Goal: Task Accomplishment & Management: Use online tool/utility

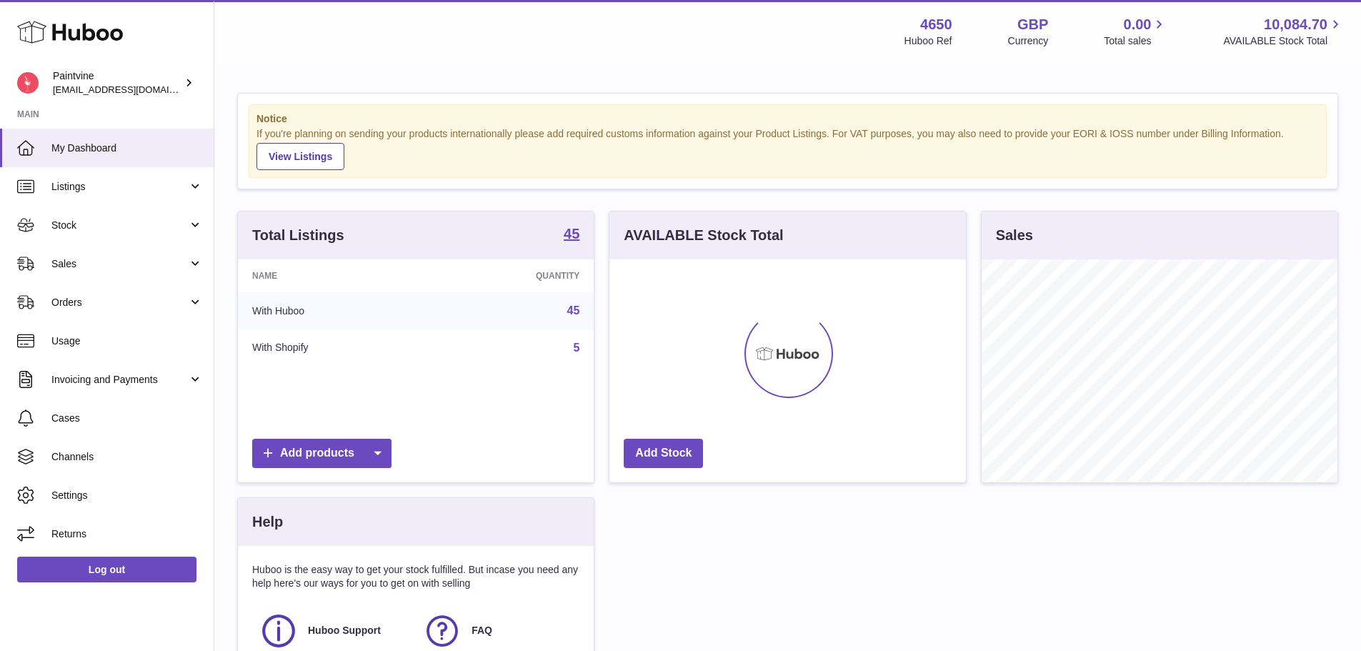
scroll to position [223, 356]
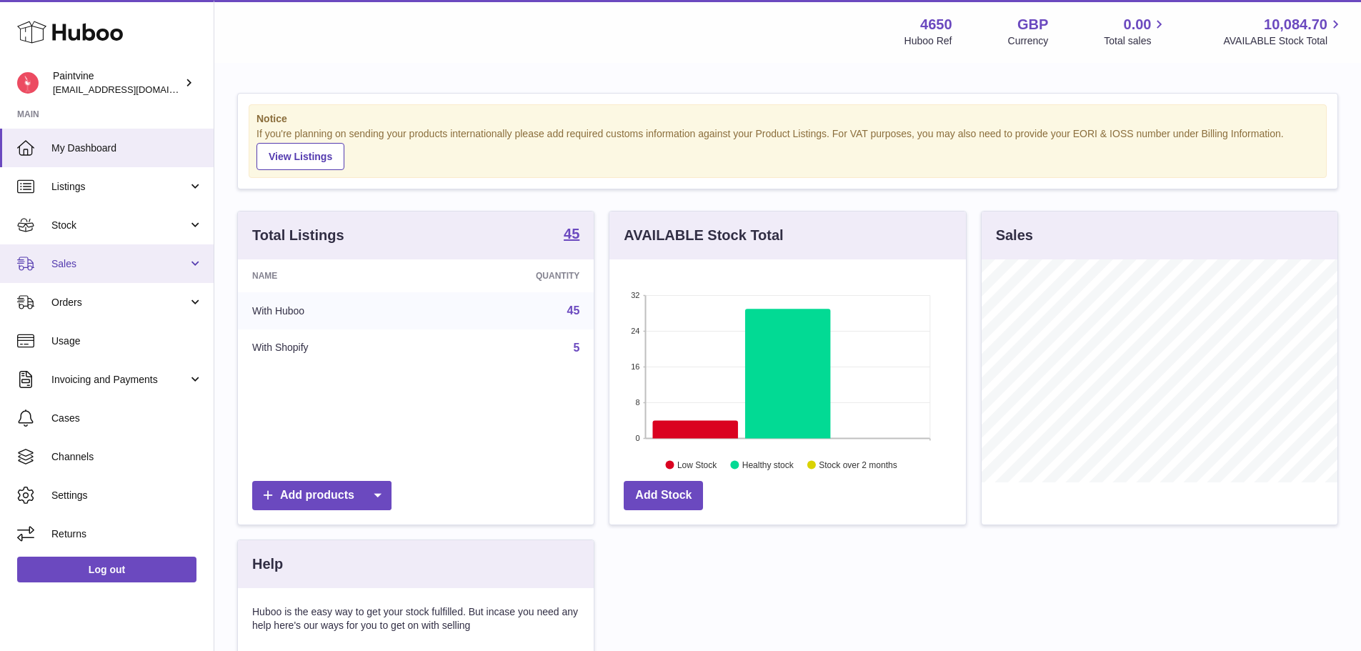
click at [113, 278] on link "Sales" at bounding box center [107, 263] width 214 height 39
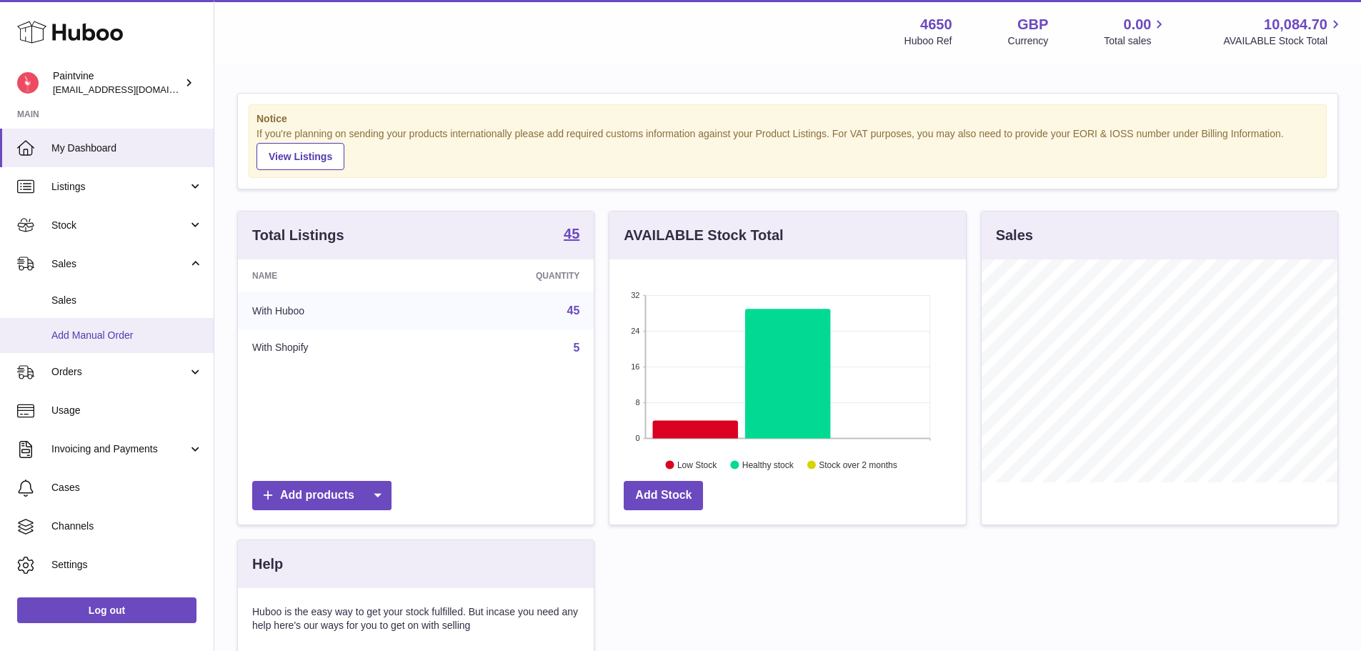
click at [93, 331] on span "Add Manual Order" at bounding box center [126, 336] width 151 height 14
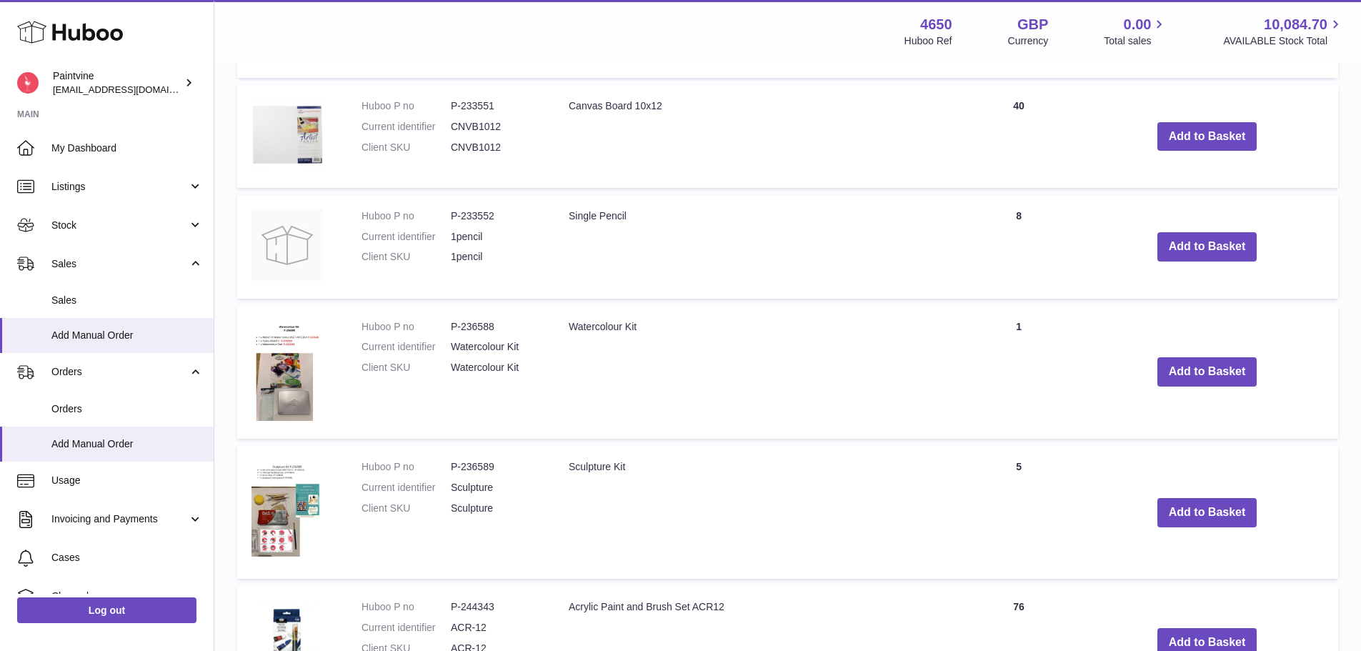
scroll to position [1189, 0]
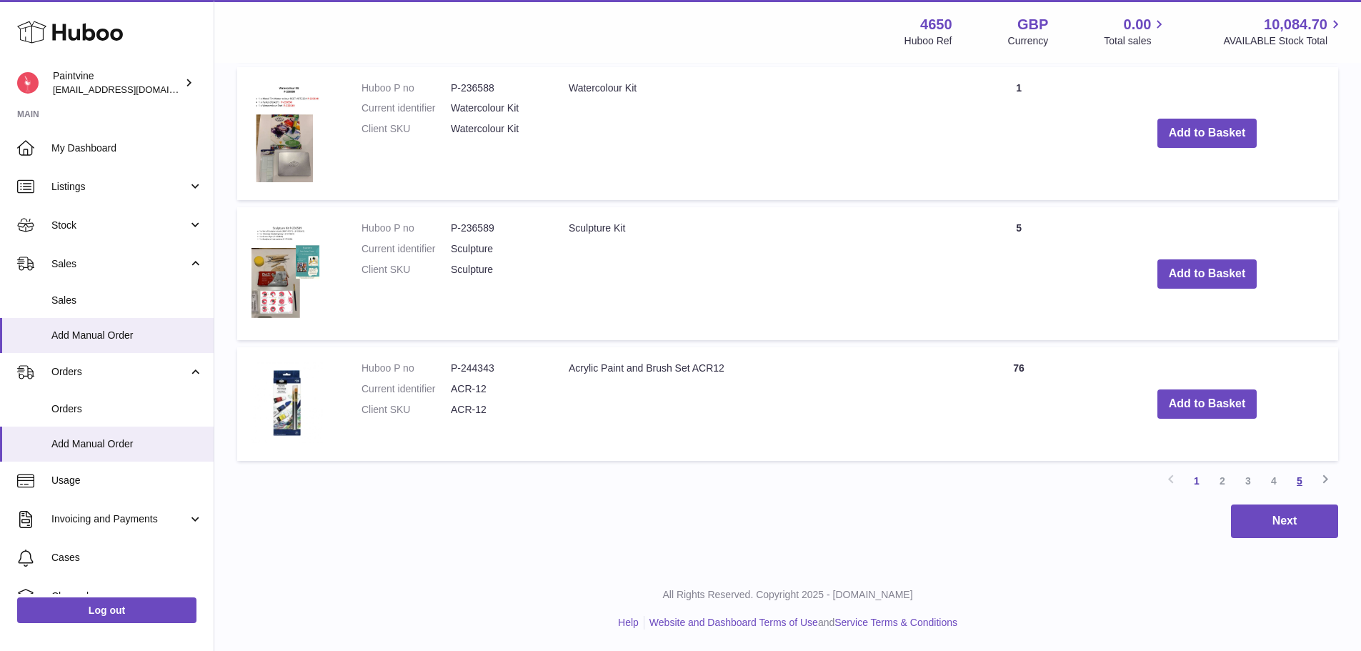
click at [1297, 477] on link "5" at bounding box center [1300, 481] width 26 height 26
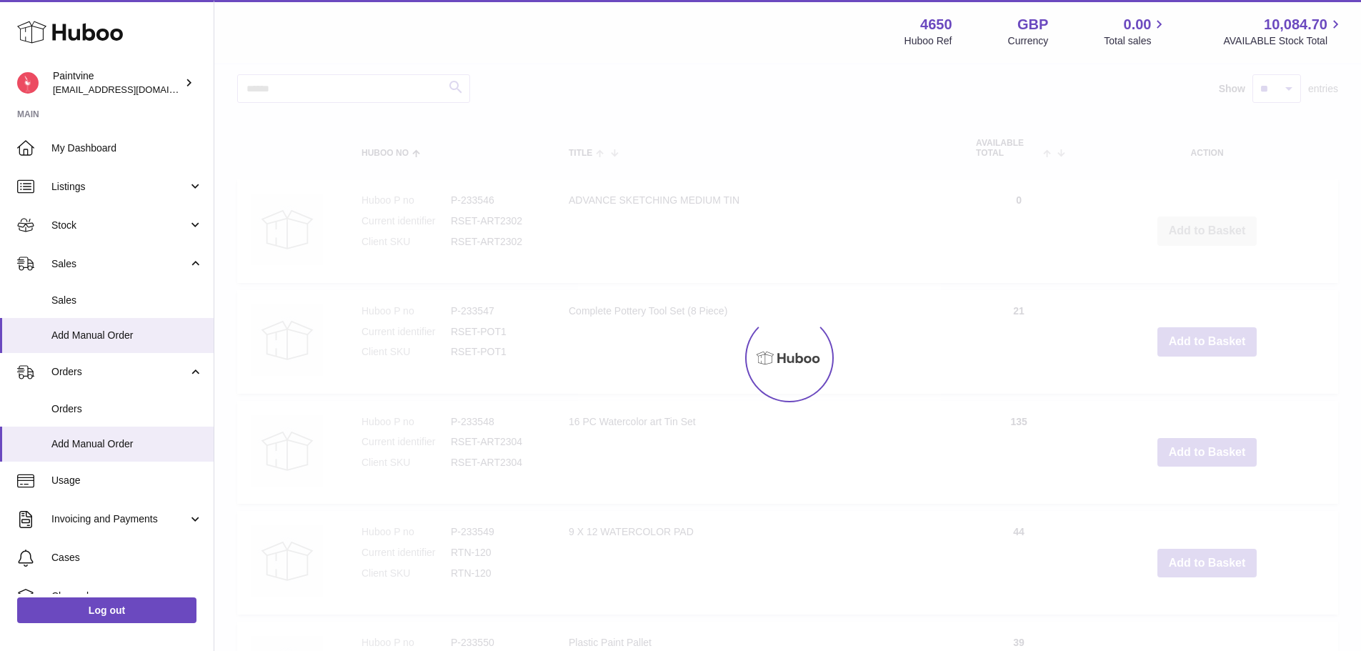
scroll to position [64, 0]
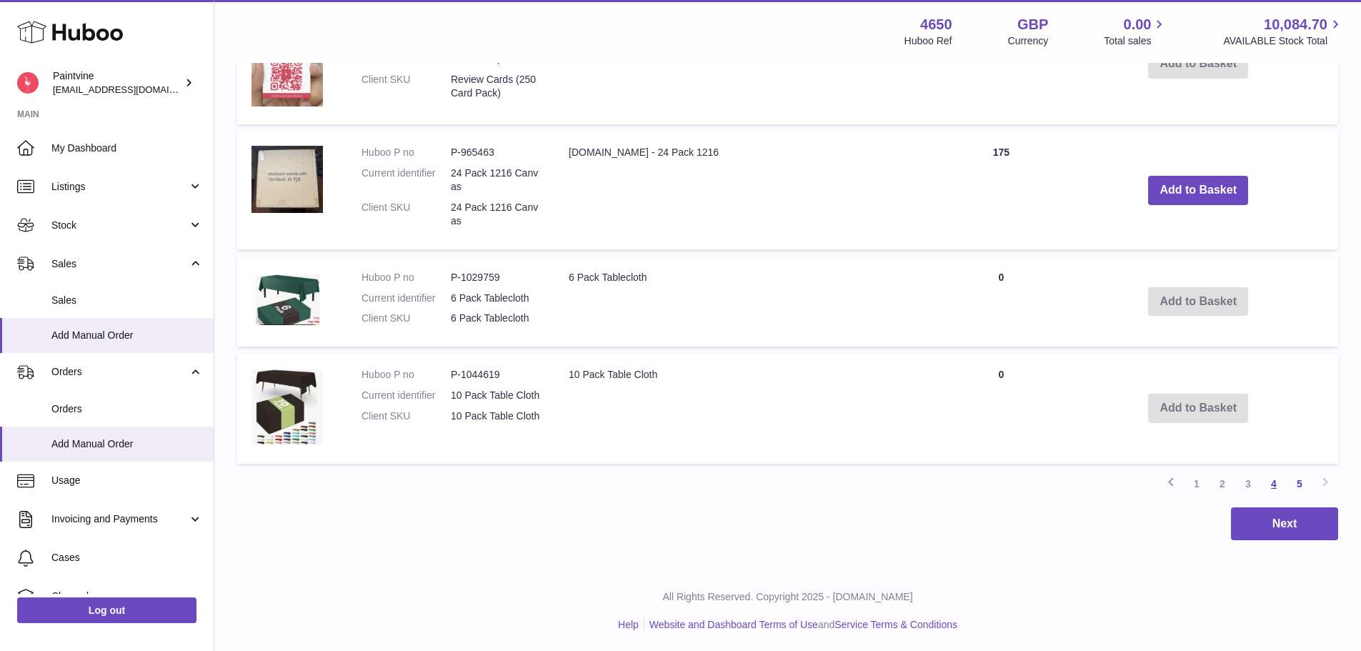
click at [1284, 482] on link "4" at bounding box center [1274, 484] width 26 height 26
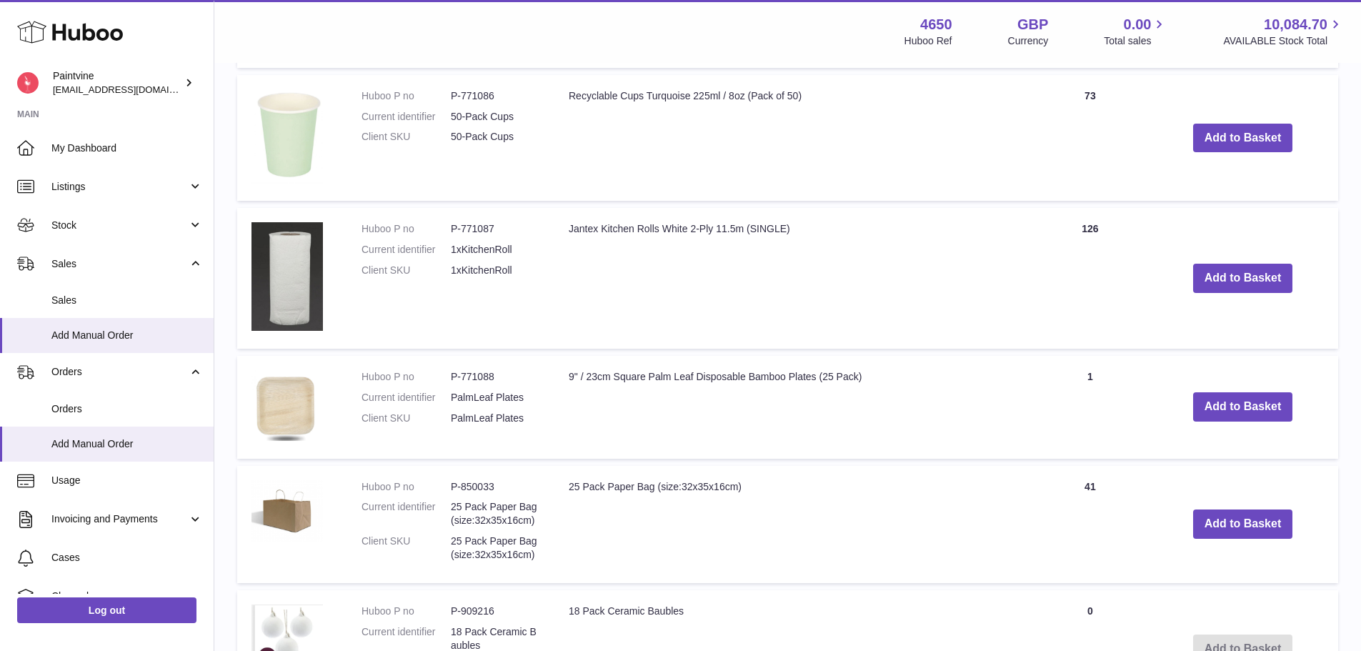
scroll to position [1433, 0]
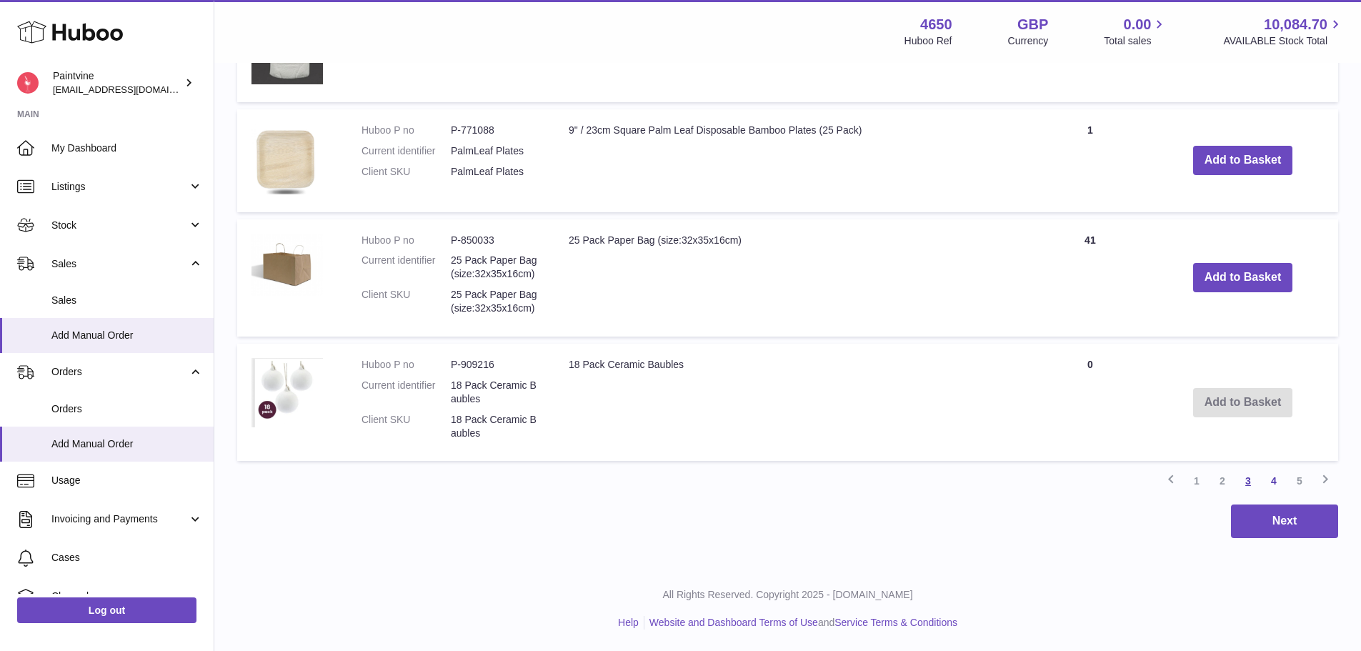
click at [1244, 481] on link "3" at bounding box center [1248, 481] width 26 height 26
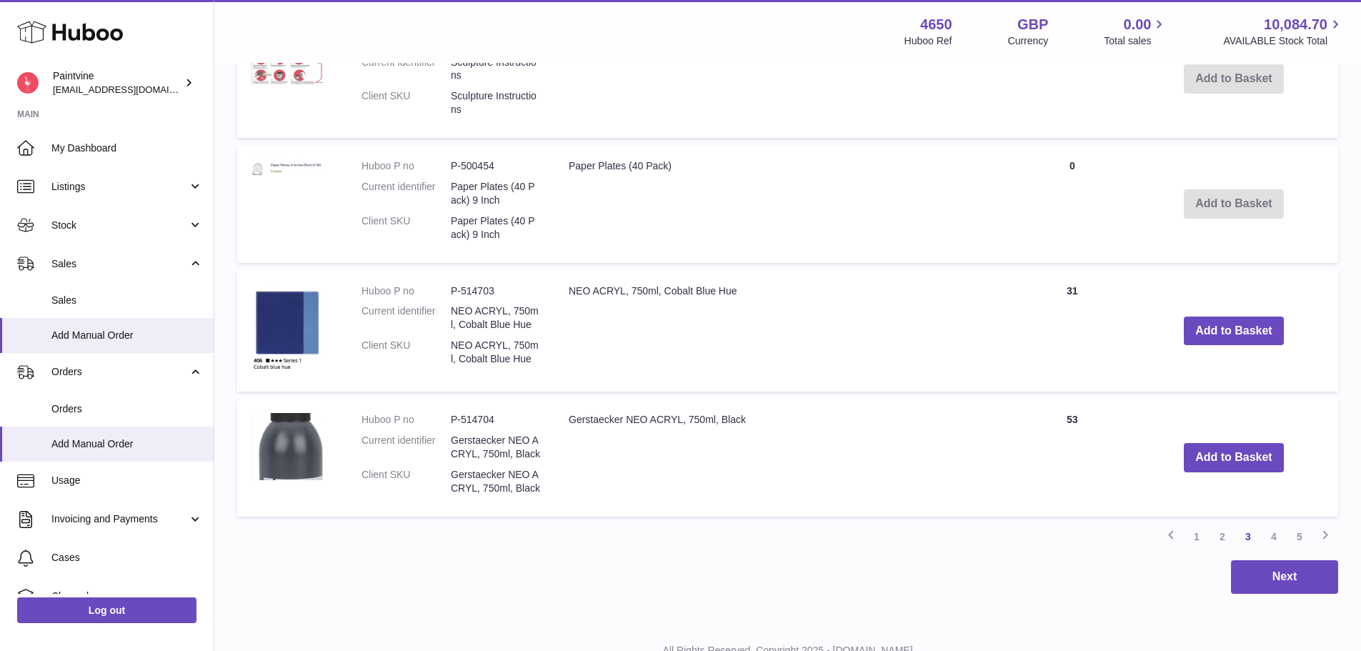
scroll to position [1560, 0]
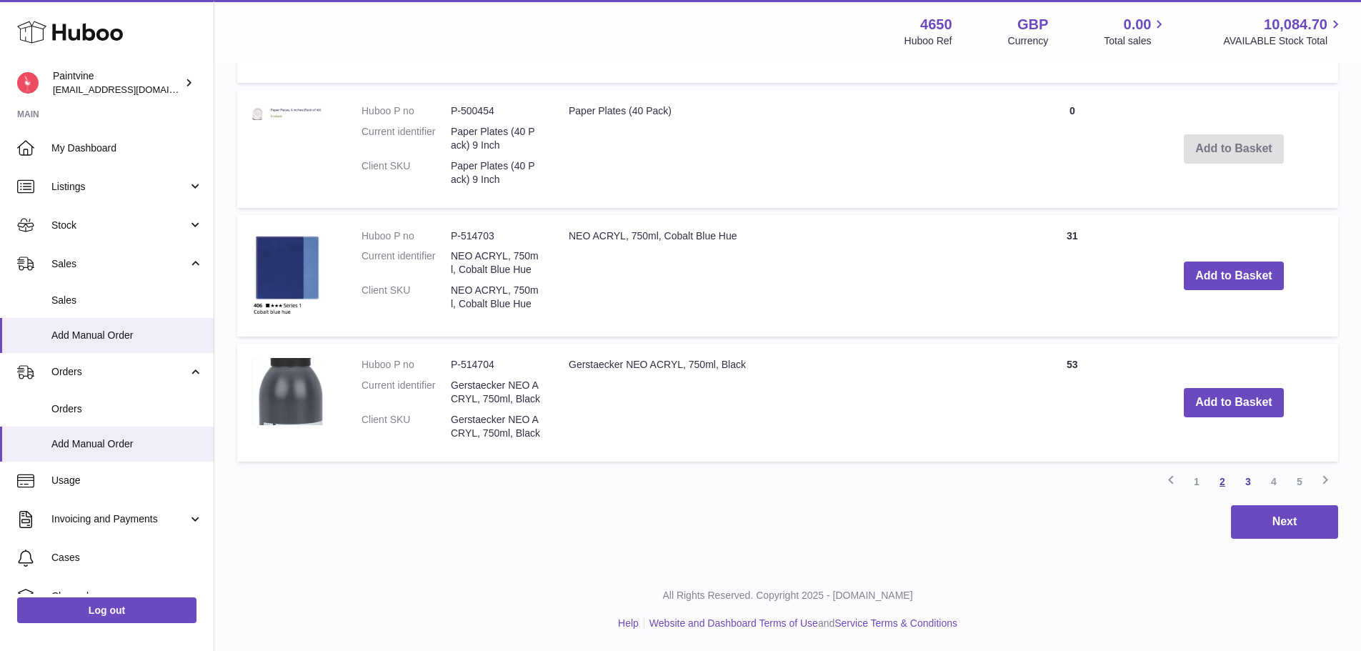
click at [1221, 481] on link "2" at bounding box center [1222, 482] width 26 height 26
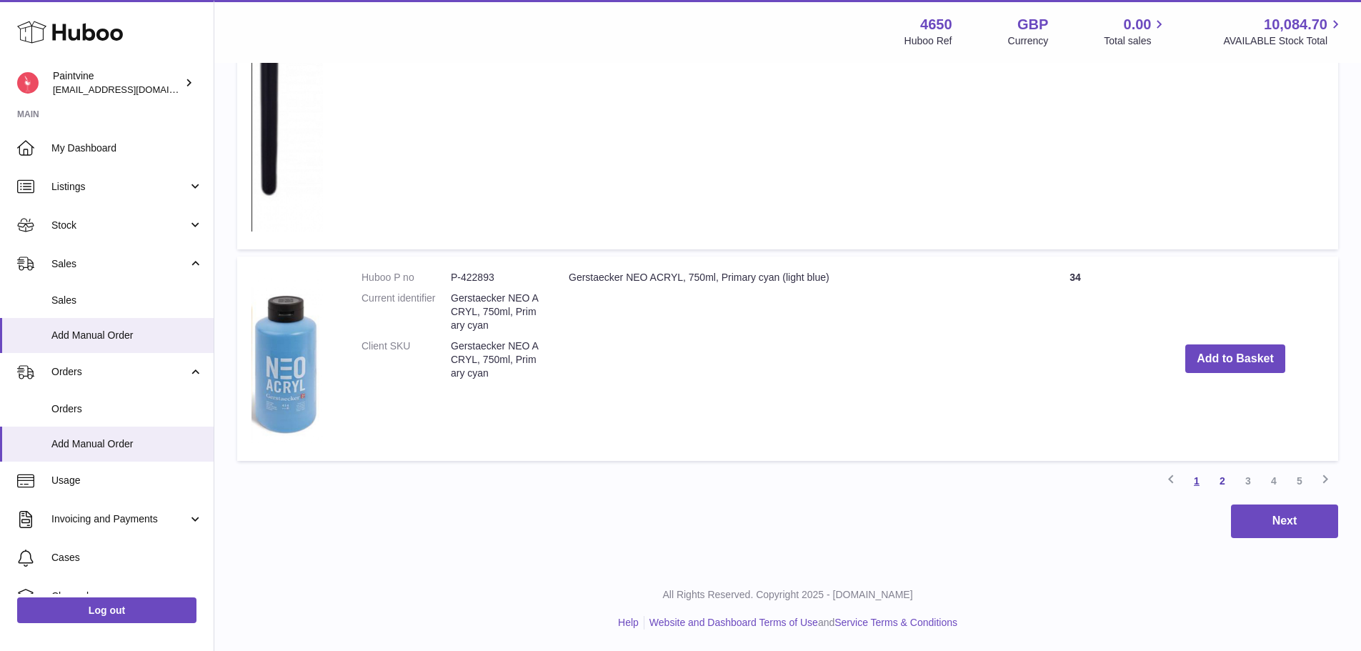
click at [1190, 481] on link "1" at bounding box center [1197, 481] width 26 height 26
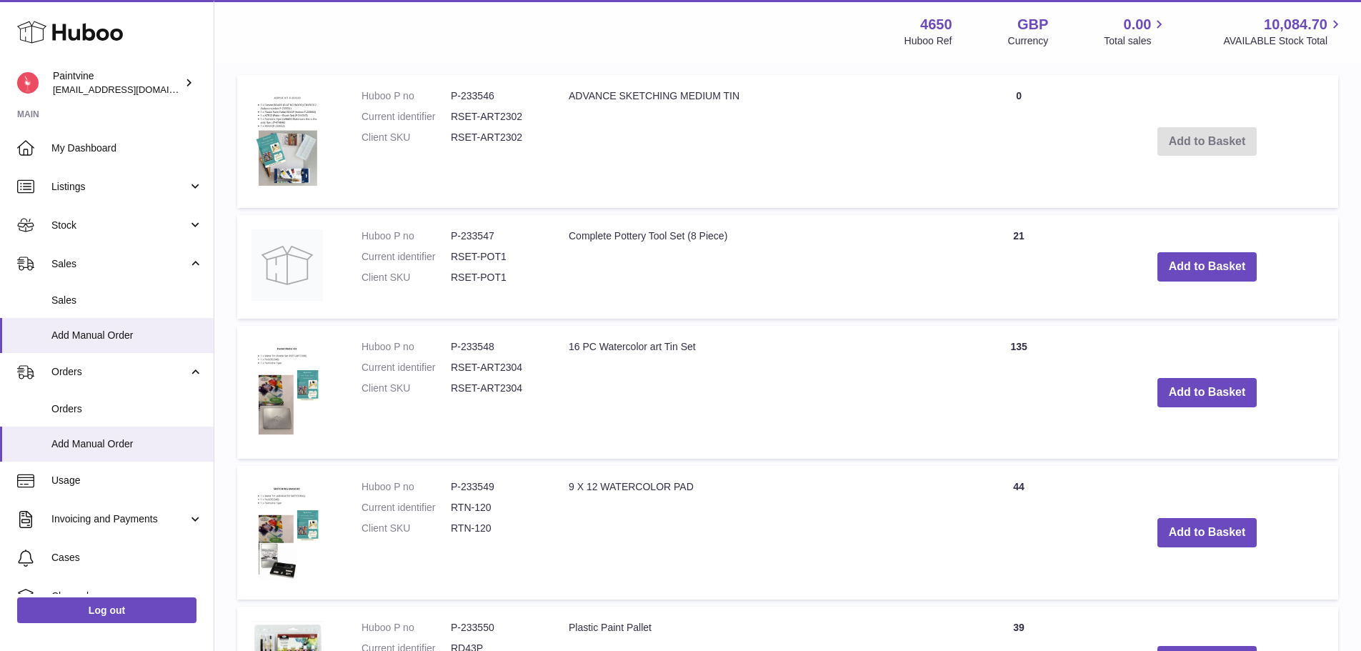
scroll to position [409, 0]
